Goal: Task Accomplishment & Management: Use online tool/utility

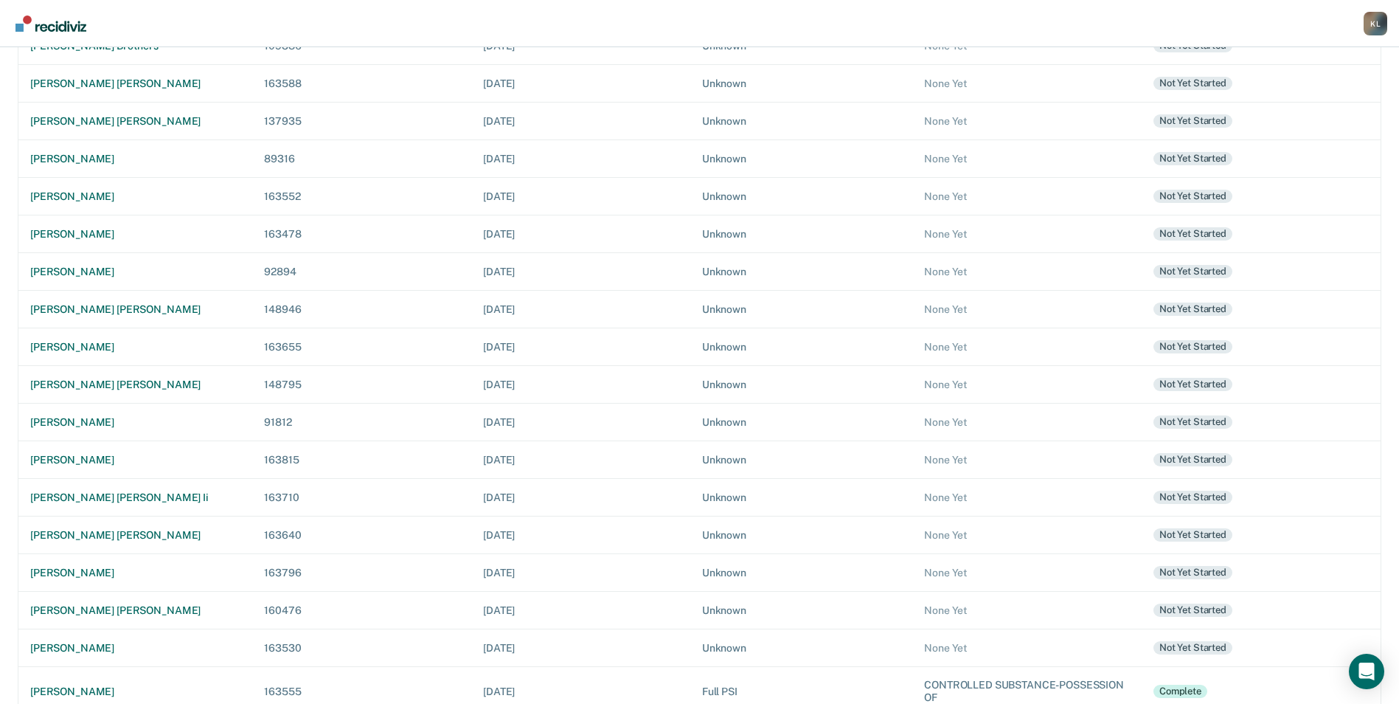
scroll to position [286, 0]
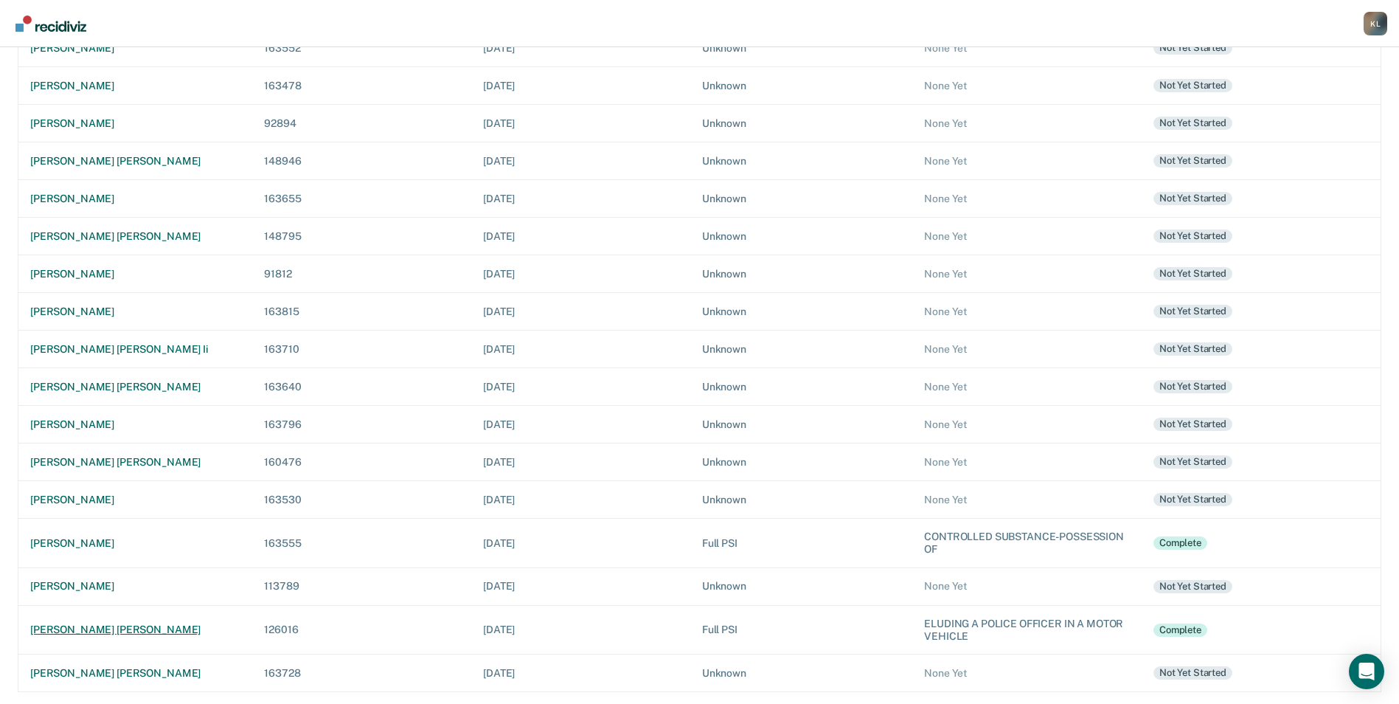
click at [86, 628] on div "[PERSON_NAME] [PERSON_NAME]" at bounding box center [135, 629] width 210 height 13
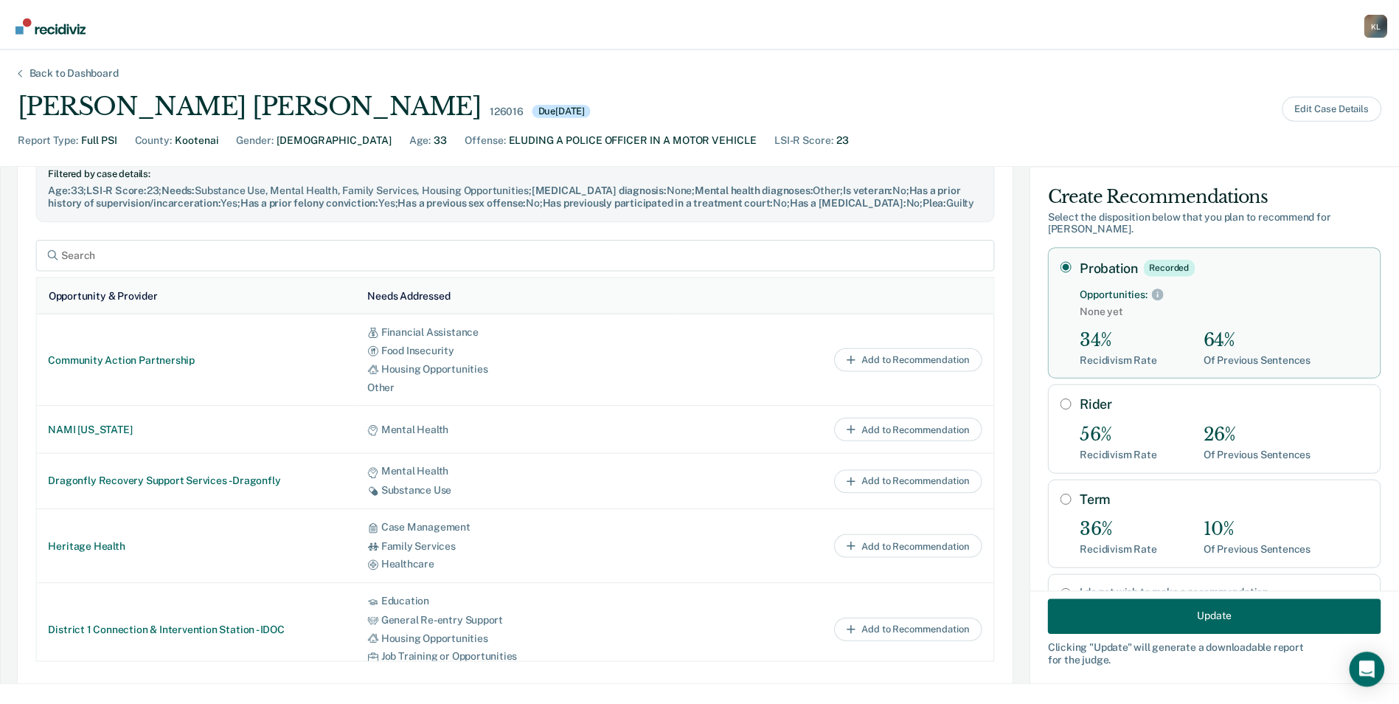
scroll to position [711, 0]
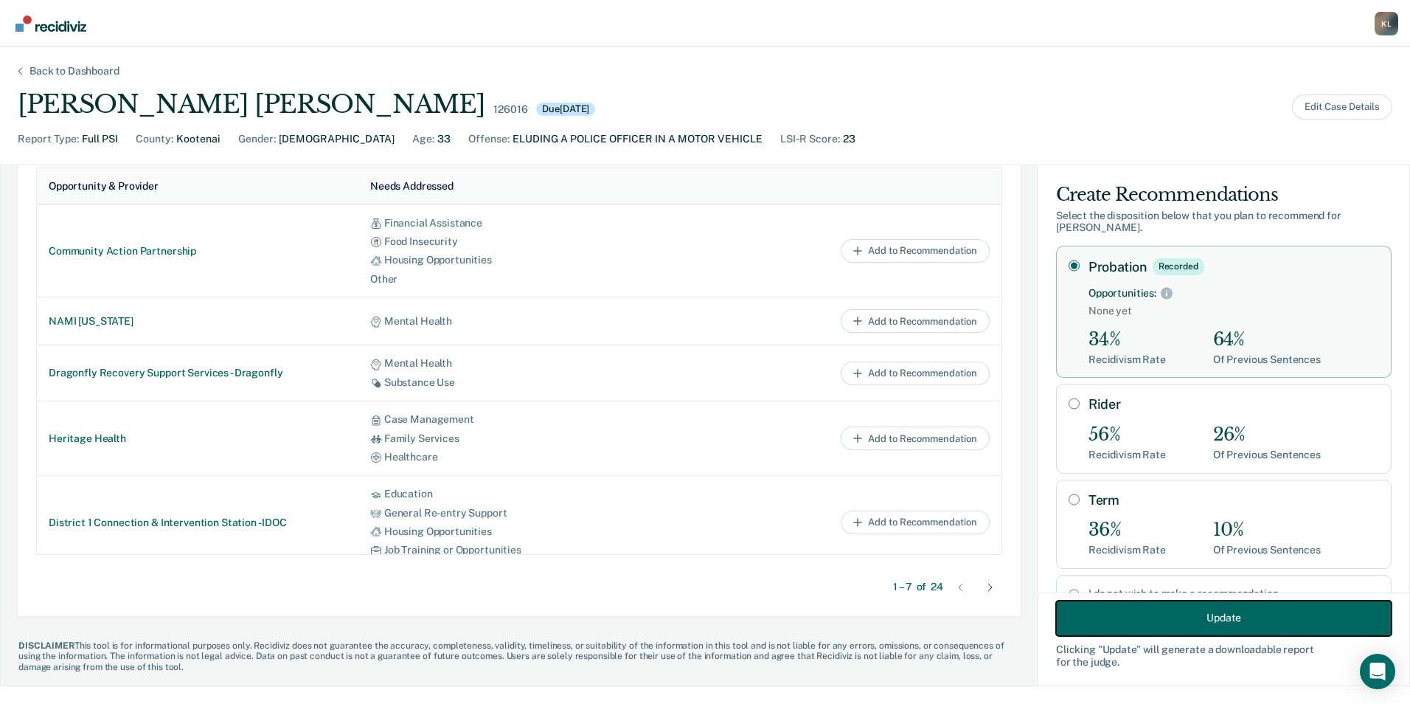
click at [1153, 618] on button "Update" at bounding box center [1224, 617] width 336 height 35
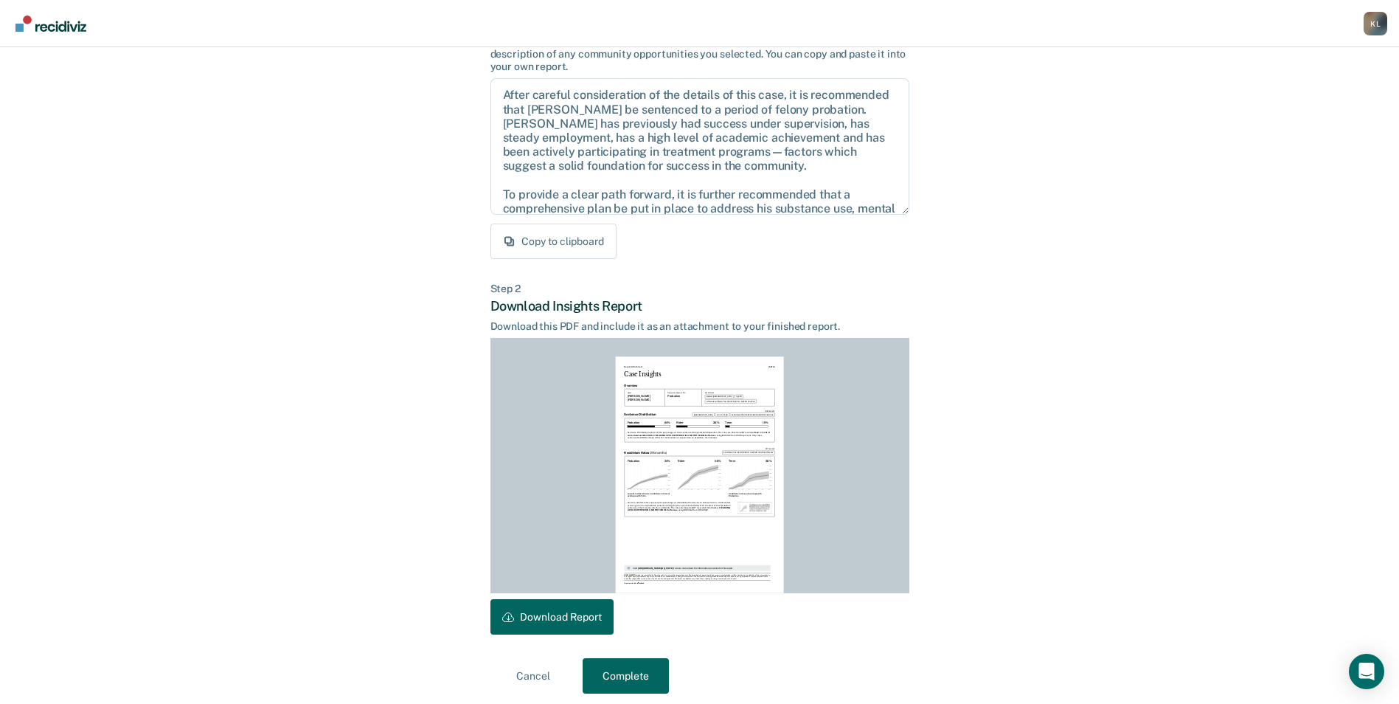
scroll to position [137, 0]
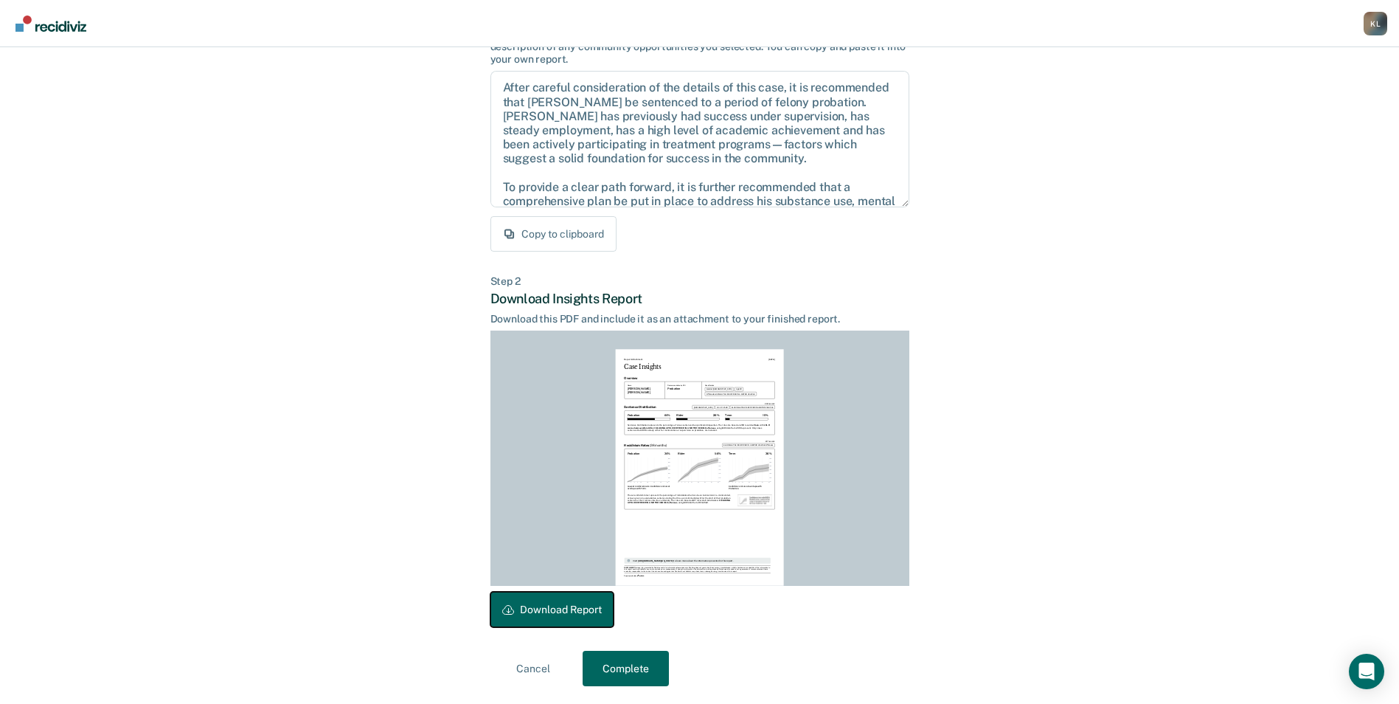
click at [496, 608] on button "Download Report" at bounding box center [551, 609] width 123 height 35
click at [639, 667] on button "Complete" at bounding box center [626, 668] width 86 height 35
